Goal: Task Accomplishment & Management: Manage account settings

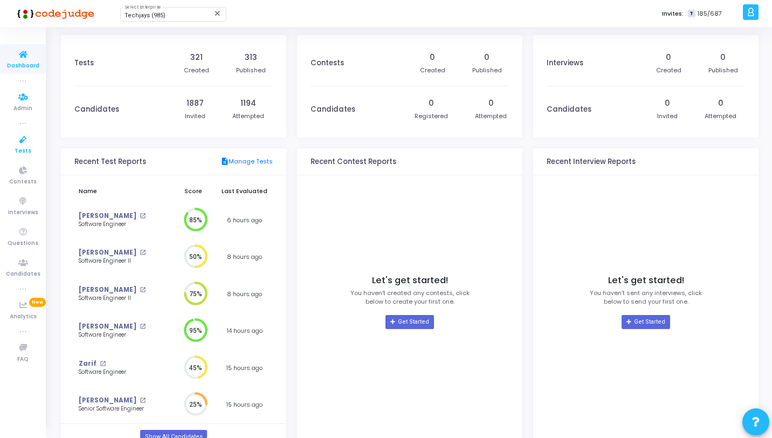
click at [13, 139] on icon at bounding box center [23, 139] width 23 height 13
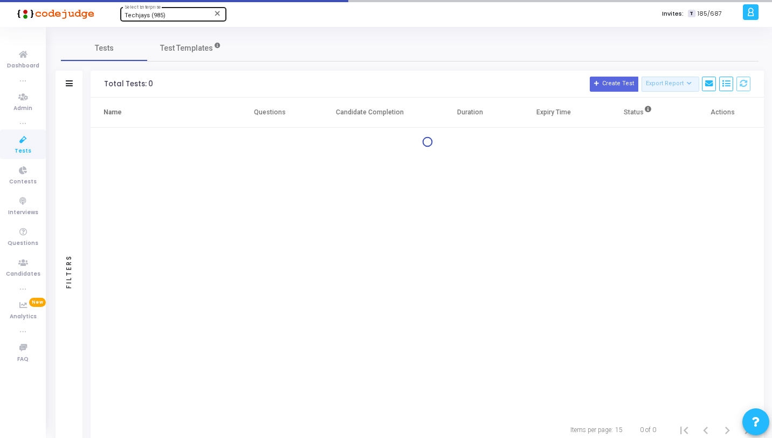
click at [136, 21] on div "Techjays (985) Select Enterprise" at bounding box center [173, 13] width 97 height 16
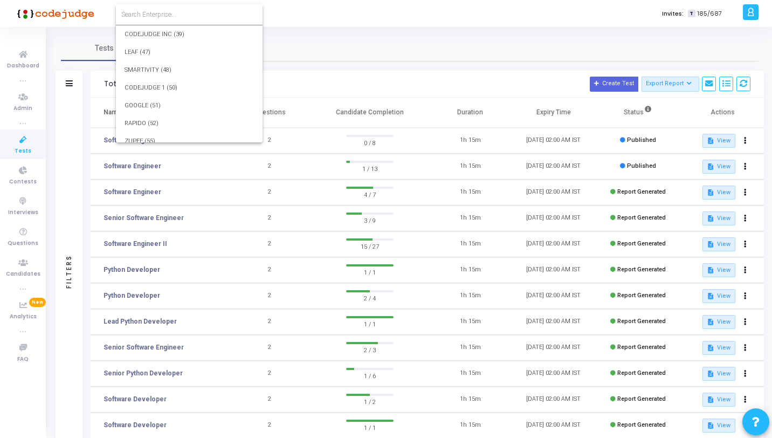
scroll to position [15465, 0]
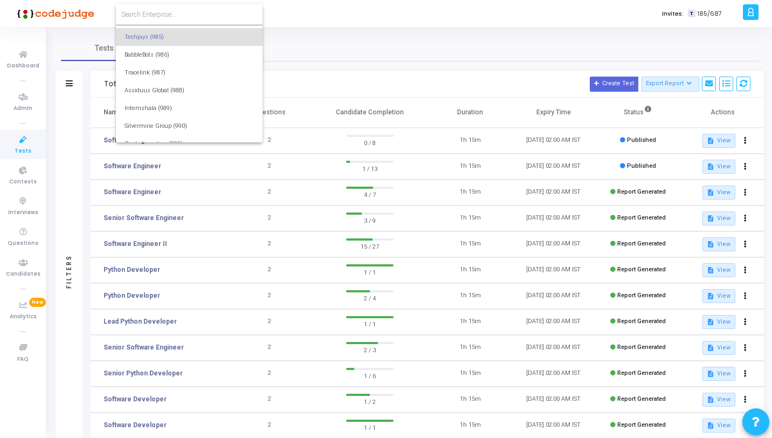
click at [163, 18] on input at bounding box center [189, 15] width 136 height 10
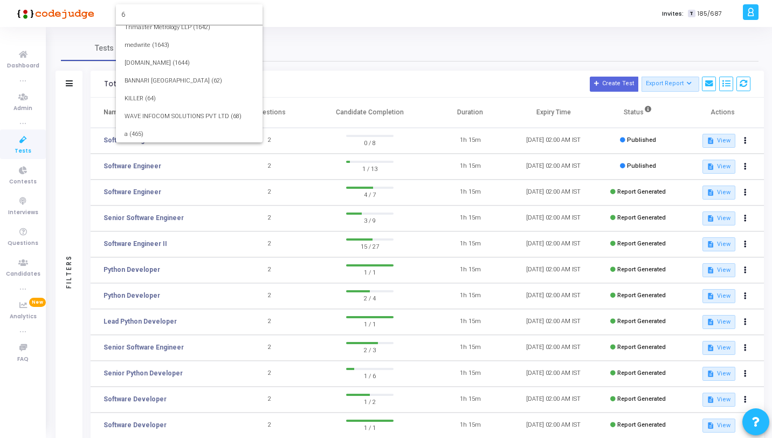
scroll to position [0, 0]
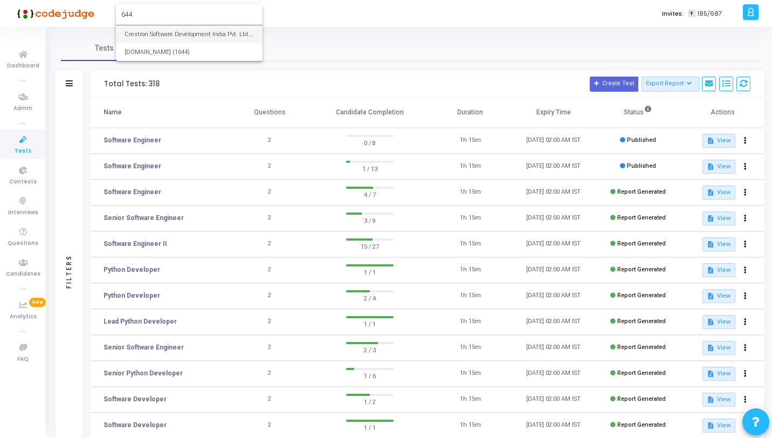
type input "644"
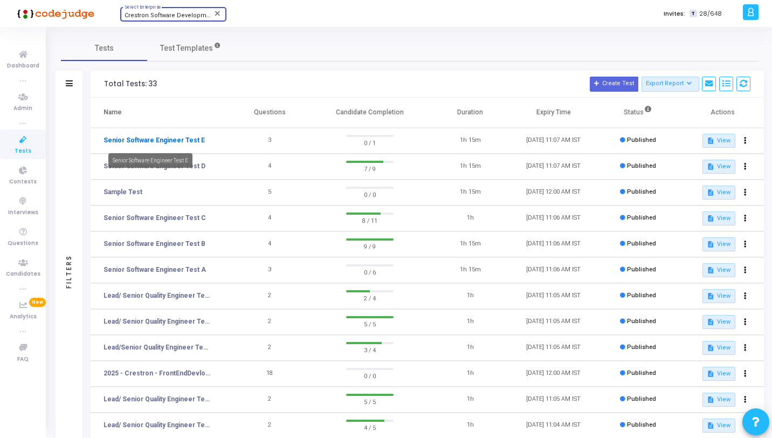
click at [173, 136] on link "Senior Software Engineer Test E" at bounding box center [154, 140] width 101 height 10
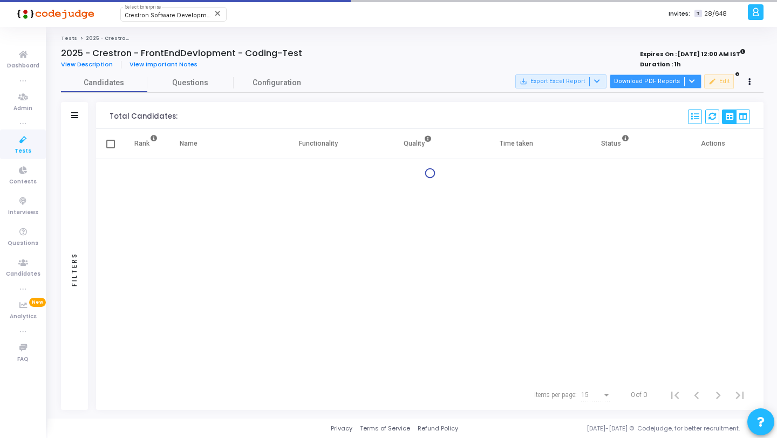
click at [644, 78] on button "Download PDF Reports" at bounding box center [656, 81] width 92 height 14
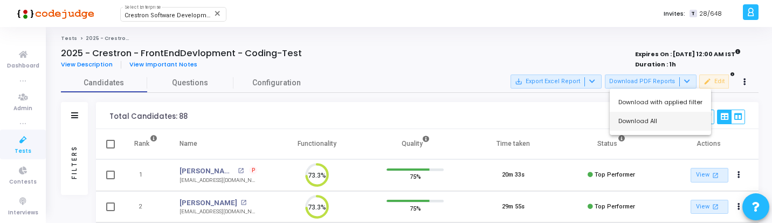
click at [646, 116] on button "Download All" at bounding box center [660, 121] width 101 height 19
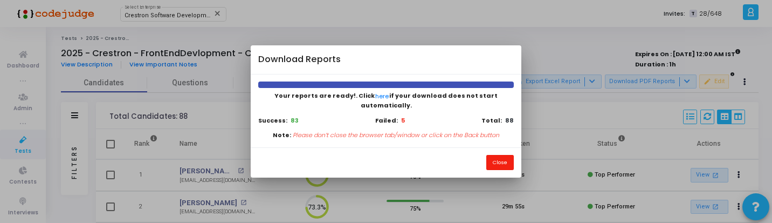
click at [499, 160] on button "Close" at bounding box center [501, 162] width 28 height 15
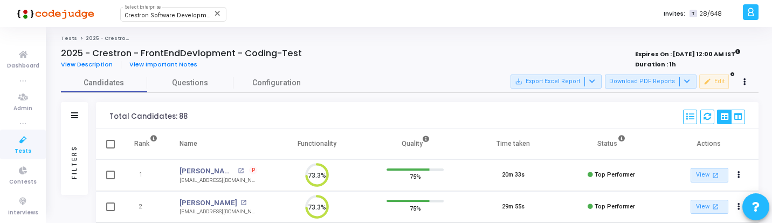
click at [70, 174] on div "Filters" at bounding box center [75, 161] width 10 height 119
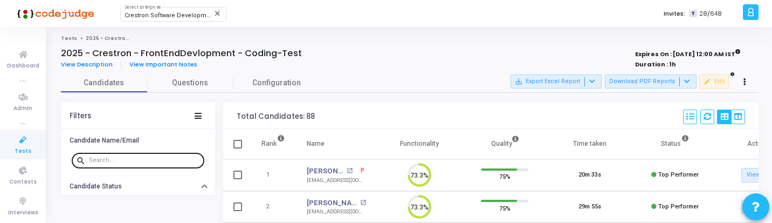
click at [135, 157] on input "text" at bounding box center [144, 160] width 111 height 6
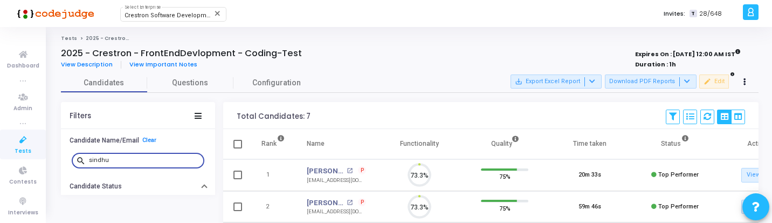
scroll to position [23, 28]
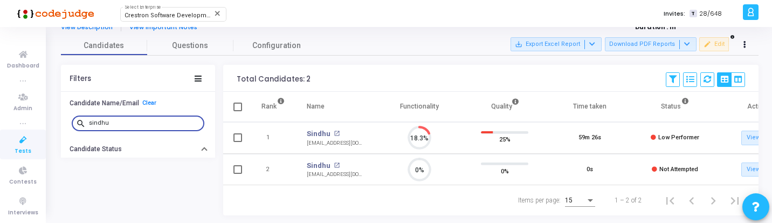
click at [138, 127] on div "sindhu" at bounding box center [144, 122] width 111 height 17
click at [141, 122] on input "sindhu" at bounding box center [144, 123] width 111 height 6
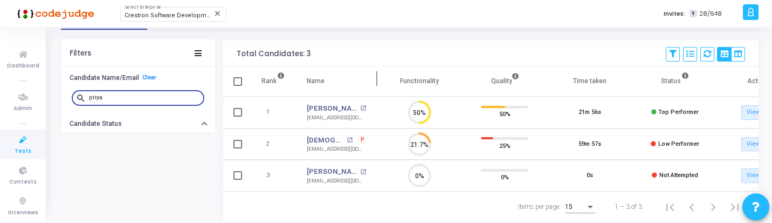
scroll to position [70, 0]
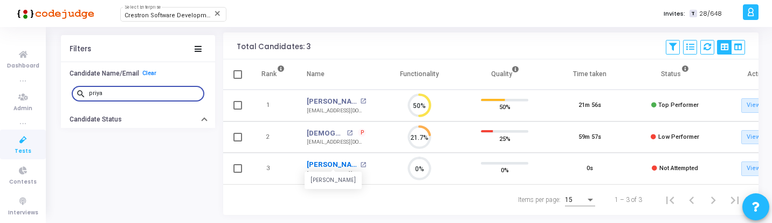
click at [330, 165] on link "Priya Singh" at bounding box center [332, 164] width 51 height 11
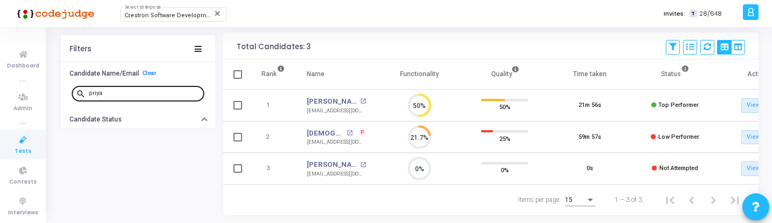
click at [140, 89] on div "priya" at bounding box center [144, 92] width 111 height 17
click at [139, 89] on div "priya" at bounding box center [144, 92] width 111 height 17
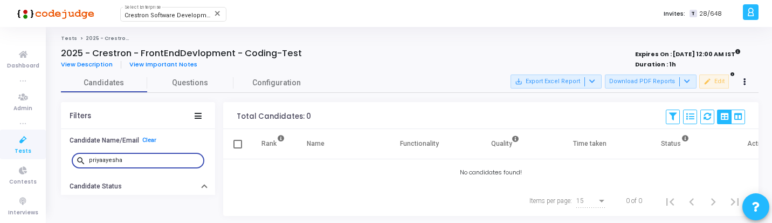
type input "s"
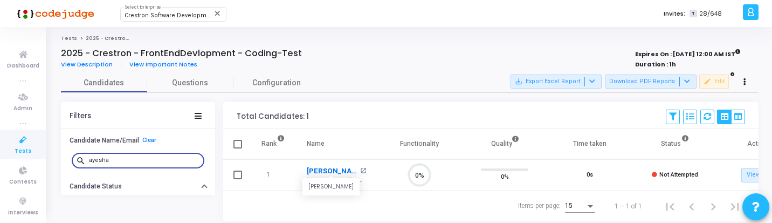
click at [321, 168] on link "Ayesha" at bounding box center [332, 171] width 51 height 11
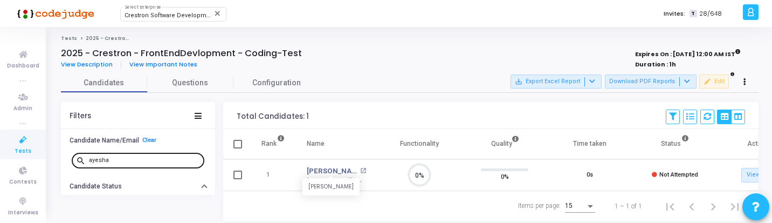
click at [142, 157] on input "ayesha" at bounding box center [144, 160] width 111 height 6
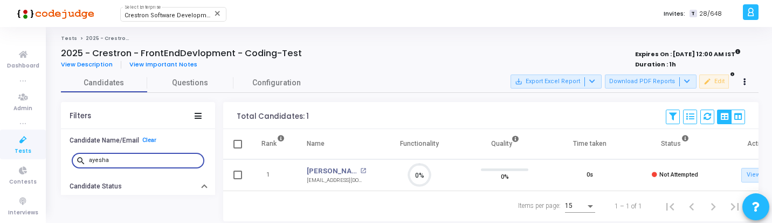
click at [142, 157] on input "ayesha" at bounding box center [144, 160] width 111 height 6
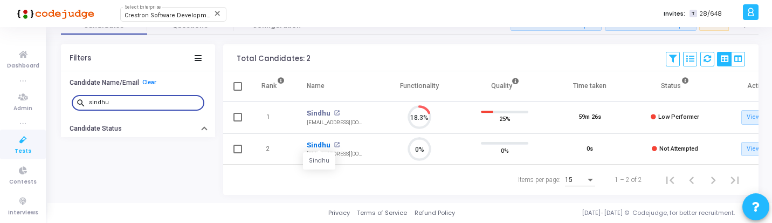
click at [318, 140] on link "Sindhu" at bounding box center [319, 145] width 24 height 11
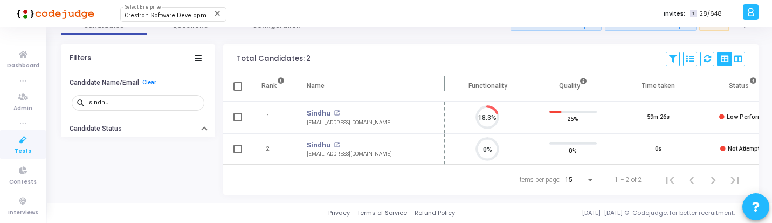
drag, startPoint x: 377, startPoint y: 84, endPoint x: 444, endPoint y: 87, distance: 67.5
click at [444, 87] on span at bounding box center [445, 86] width 11 height 30
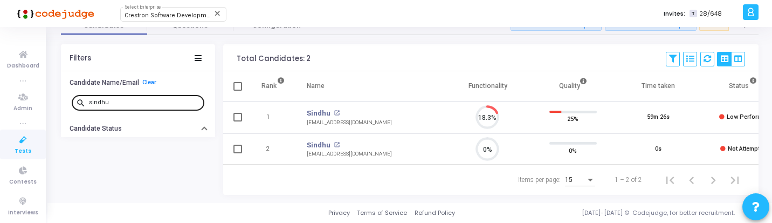
click at [128, 104] on div "sindhu" at bounding box center [144, 101] width 111 height 17
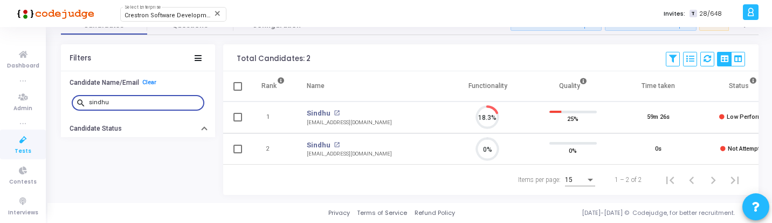
click at [128, 104] on div "sindhu" at bounding box center [144, 101] width 111 height 17
click at [130, 99] on input "sindhu" at bounding box center [144, 102] width 111 height 6
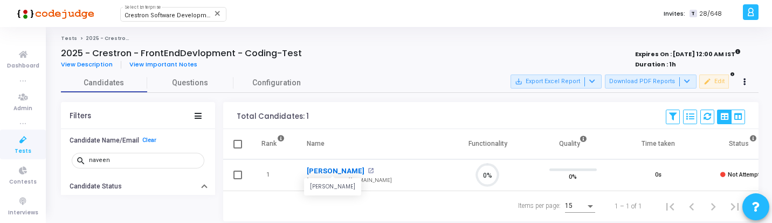
click at [330, 171] on link "Naveenkumar" at bounding box center [336, 171] width 58 height 11
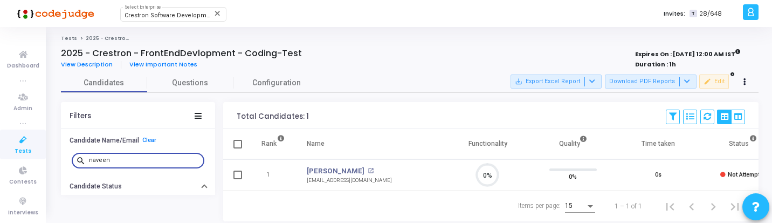
click at [161, 158] on input "naveen" at bounding box center [144, 160] width 111 height 6
type input "monika"
click at [315, 171] on link "[PERSON_NAME]" at bounding box center [336, 171] width 58 height 11
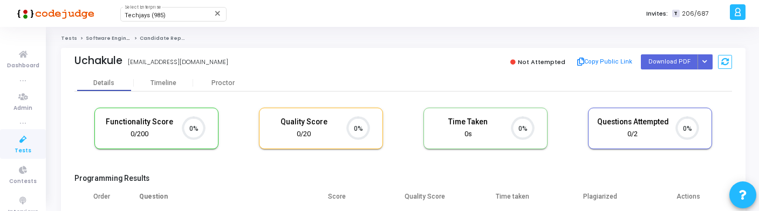
scroll to position [23, 28]
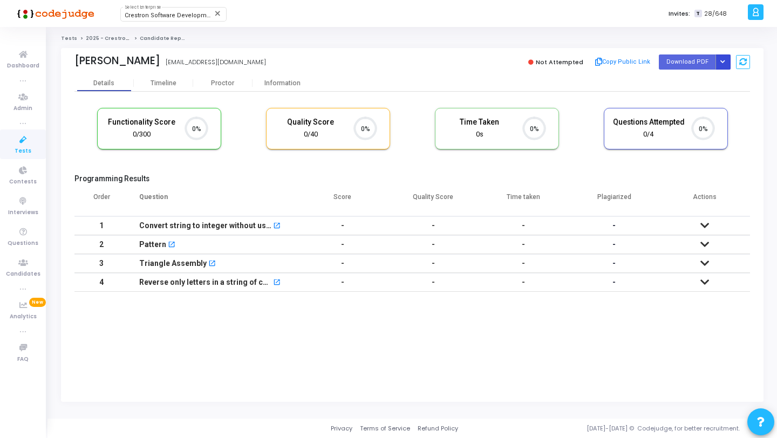
click at [721, 56] on button "Button group with nested dropdown" at bounding box center [722, 61] width 15 height 15
click at [697, 71] on div "Regenerate PDF" at bounding box center [688, 83] width 83 height 29
click at [689, 77] on button "Regenerate PDF" at bounding box center [688, 83] width 83 height 17
click at [723, 59] on button "Button group with nested dropdown" at bounding box center [722, 61] width 15 height 15
click at [670, 84] on button "Regenerate PDF" at bounding box center [688, 83] width 83 height 17
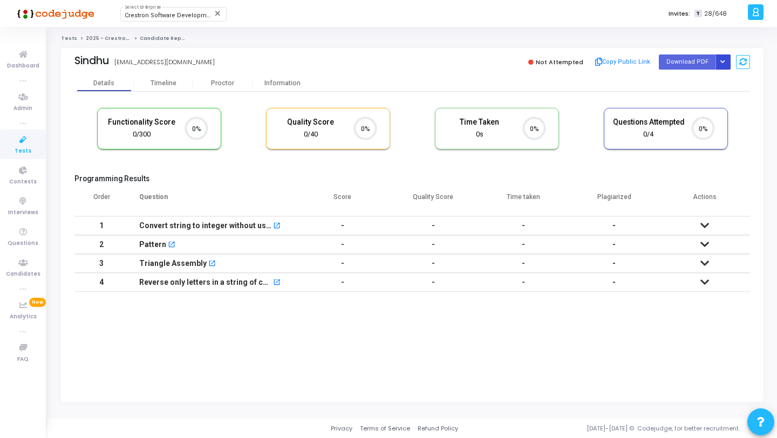
click at [720, 60] on icon "Button group with nested dropdown" at bounding box center [722, 61] width 5 height 5
click at [675, 90] on button "Regenerate PDF" at bounding box center [688, 83] width 83 height 17
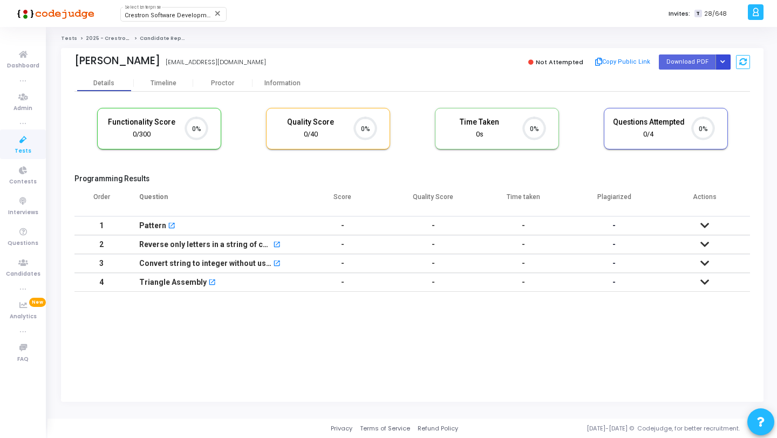
click at [724, 62] on icon "Button group with nested dropdown" at bounding box center [722, 61] width 5 height 5
click at [694, 79] on button "Regenerate PDF" at bounding box center [688, 83] width 83 height 17
click at [725, 64] on button "Button group with nested dropdown" at bounding box center [722, 61] width 15 height 15
click at [689, 87] on button "Regenerate PDF" at bounding box center [688, 83] width 83 height 17
